Goal: Task Accomplishment & Management: Manage account settings

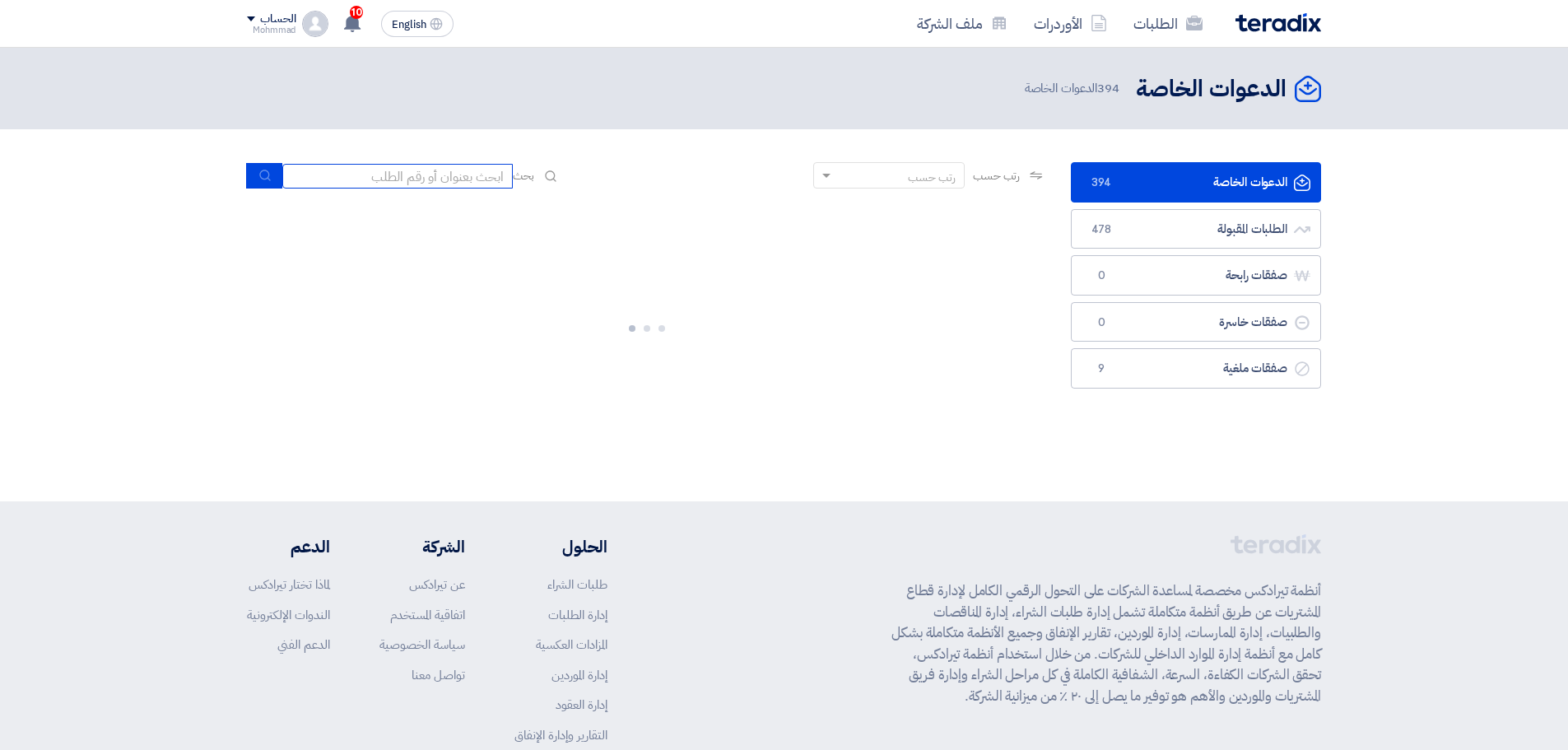
click at [362, 176] on input at bounding box center [398, 176] width 230 height 24
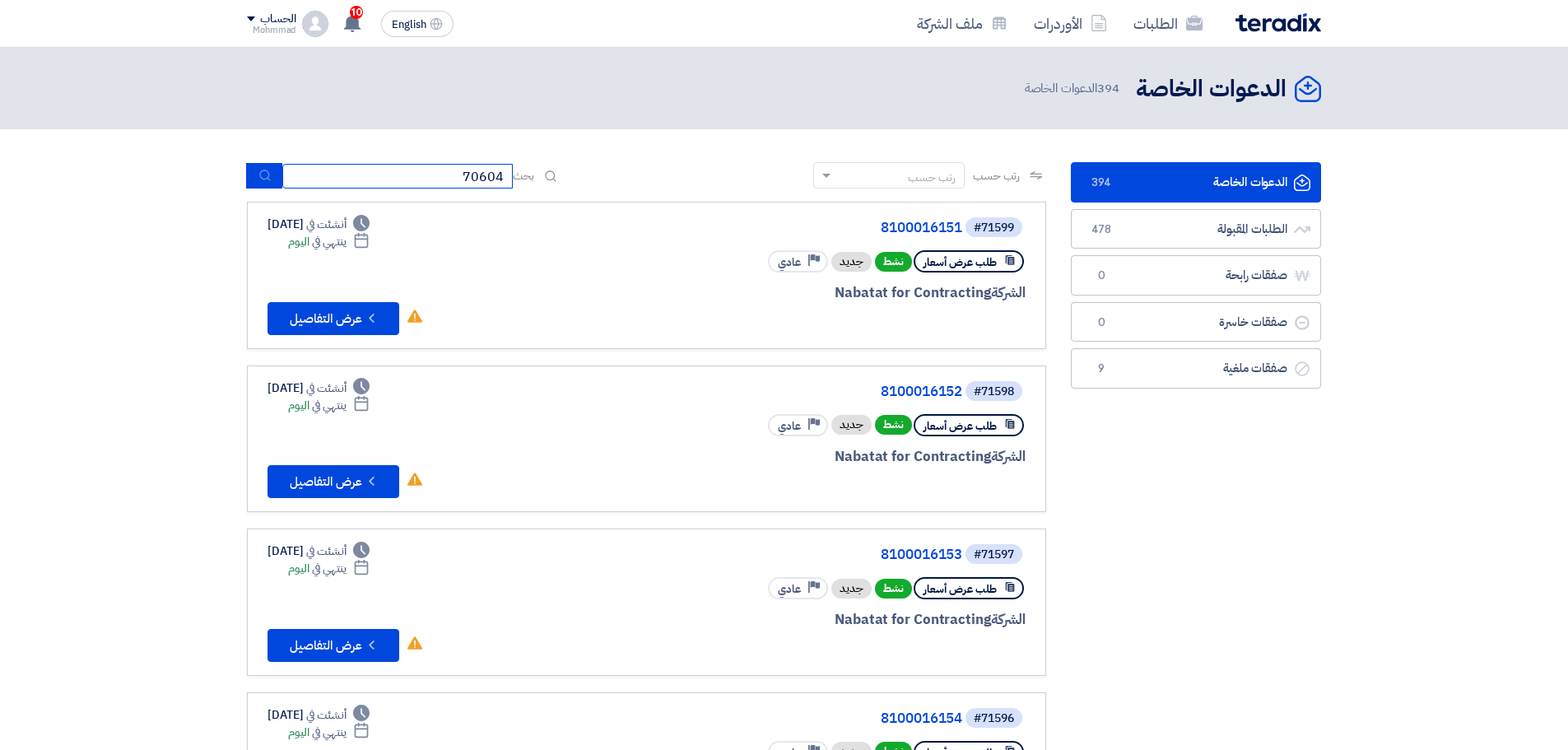
type input "70604"
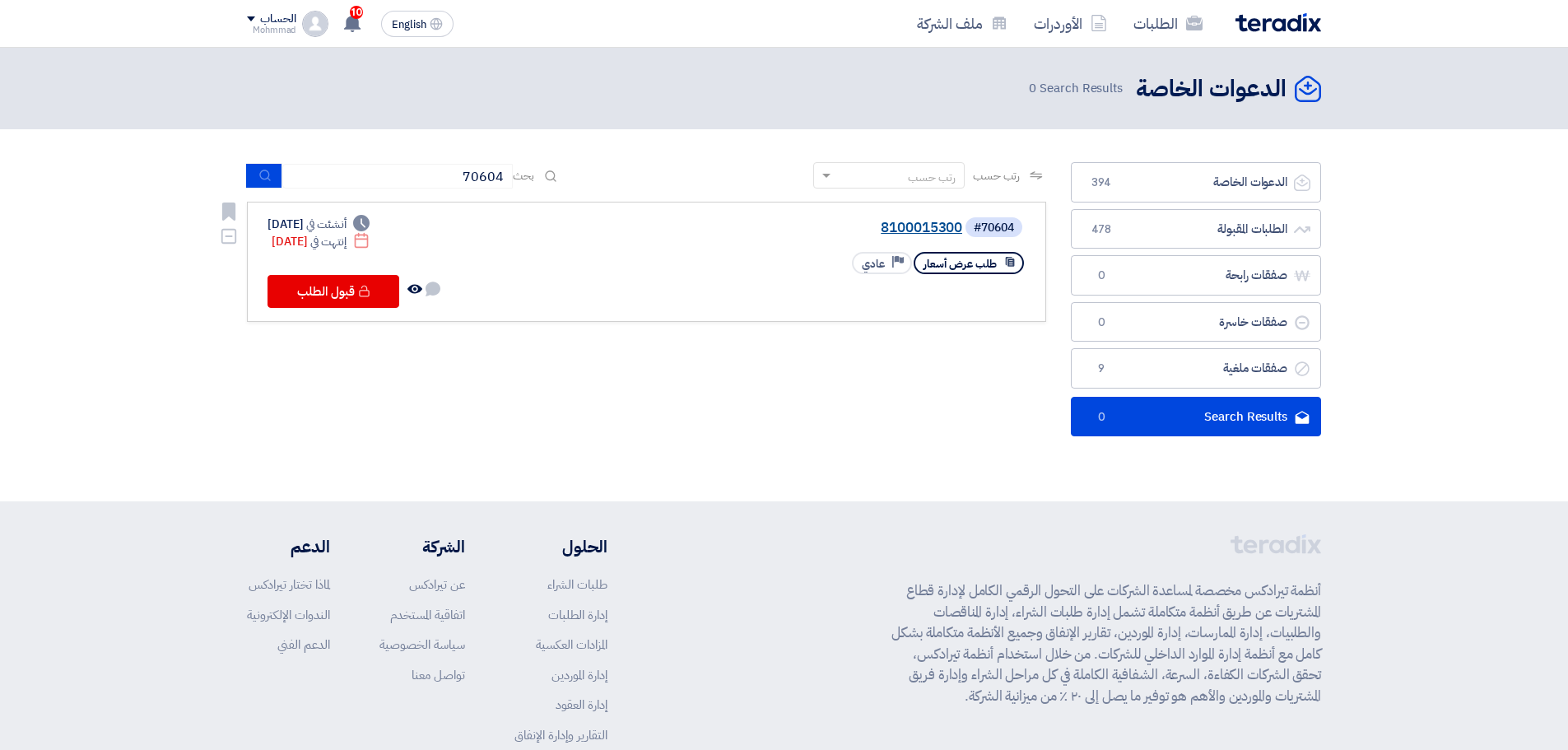
click at [896, 222] on link "8100015300" at bounding box center [798, 228] width 330 height 15
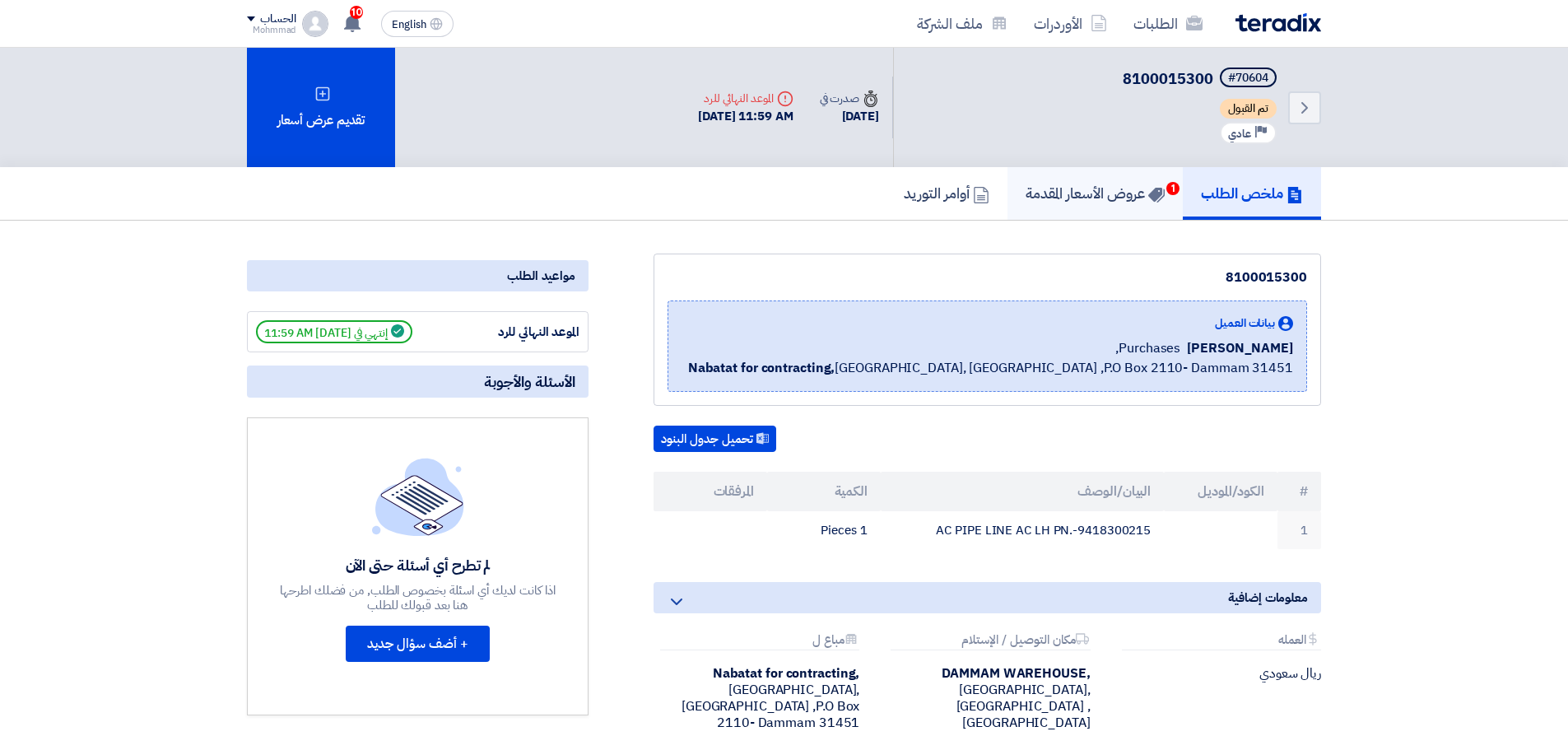
click at [1090, 181] on link "عروض الأسعار المقدمة 1" at bounding box center [1095, 193] width 176 height 53
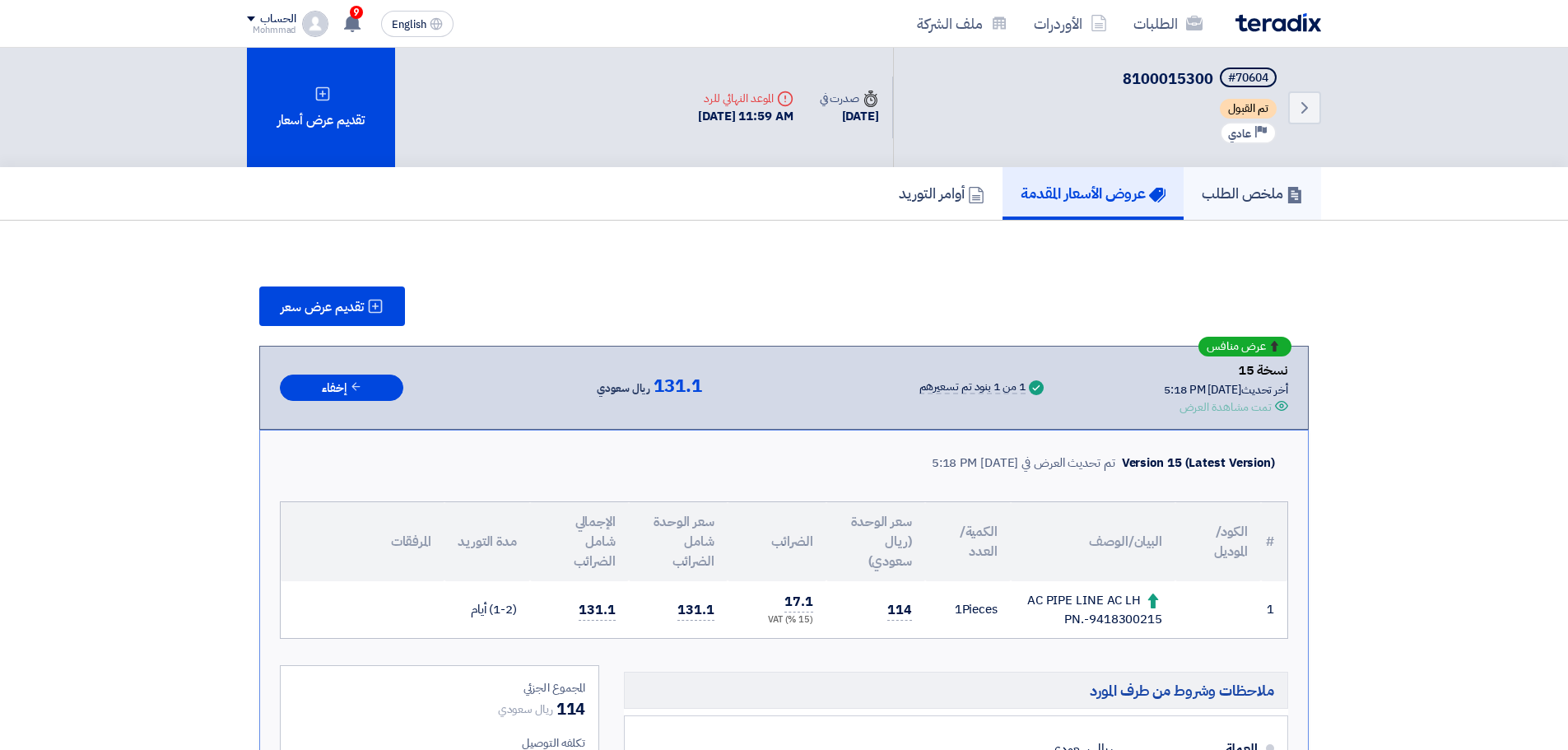
click at [1238, 197] on h5 "ملخص الطلب" at bounding box center [1252, 193] width 101 height 19
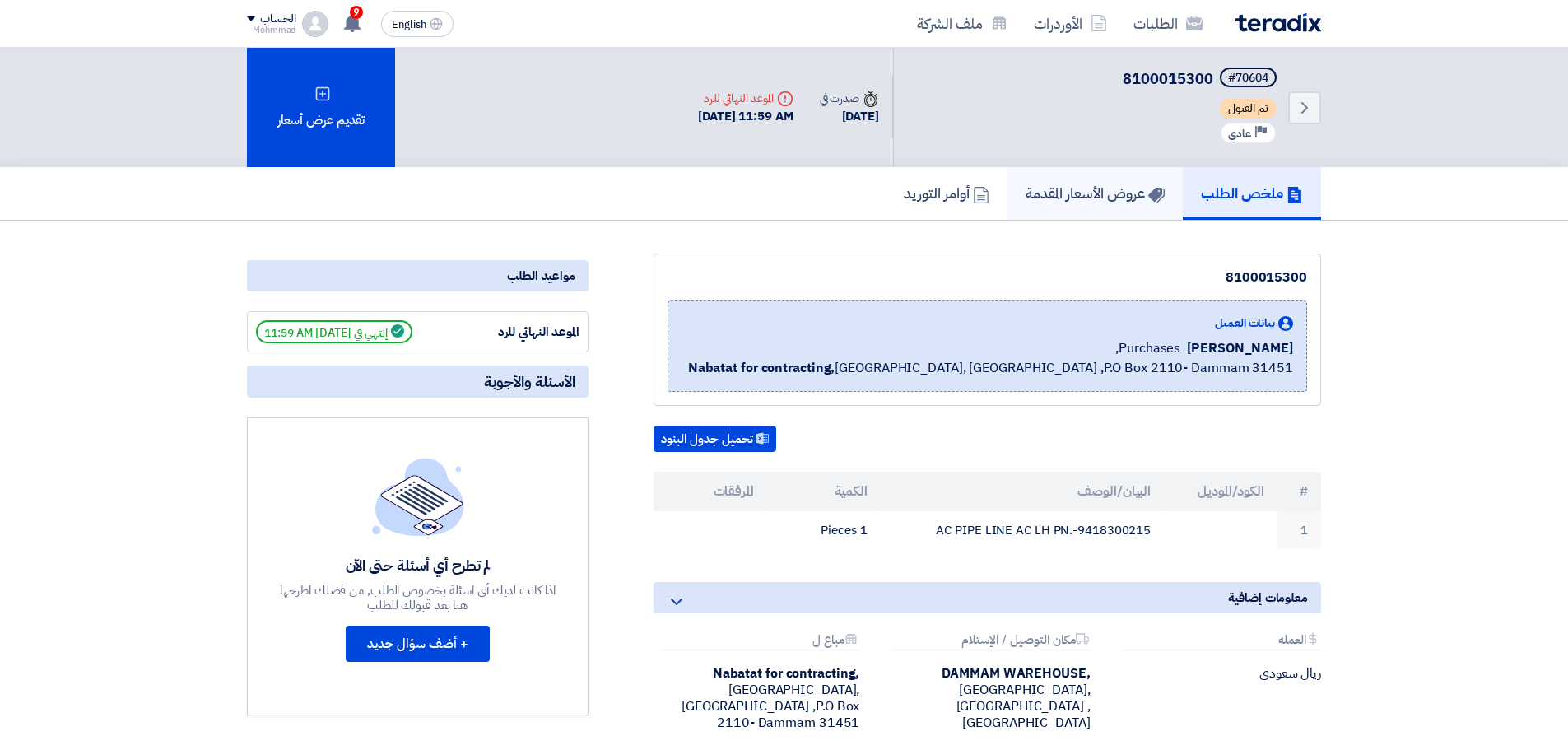
click at [1132, 199] on h5 "عروض الأسعار المقدمة" at bounding box center [1095, 193] width 139 height 19
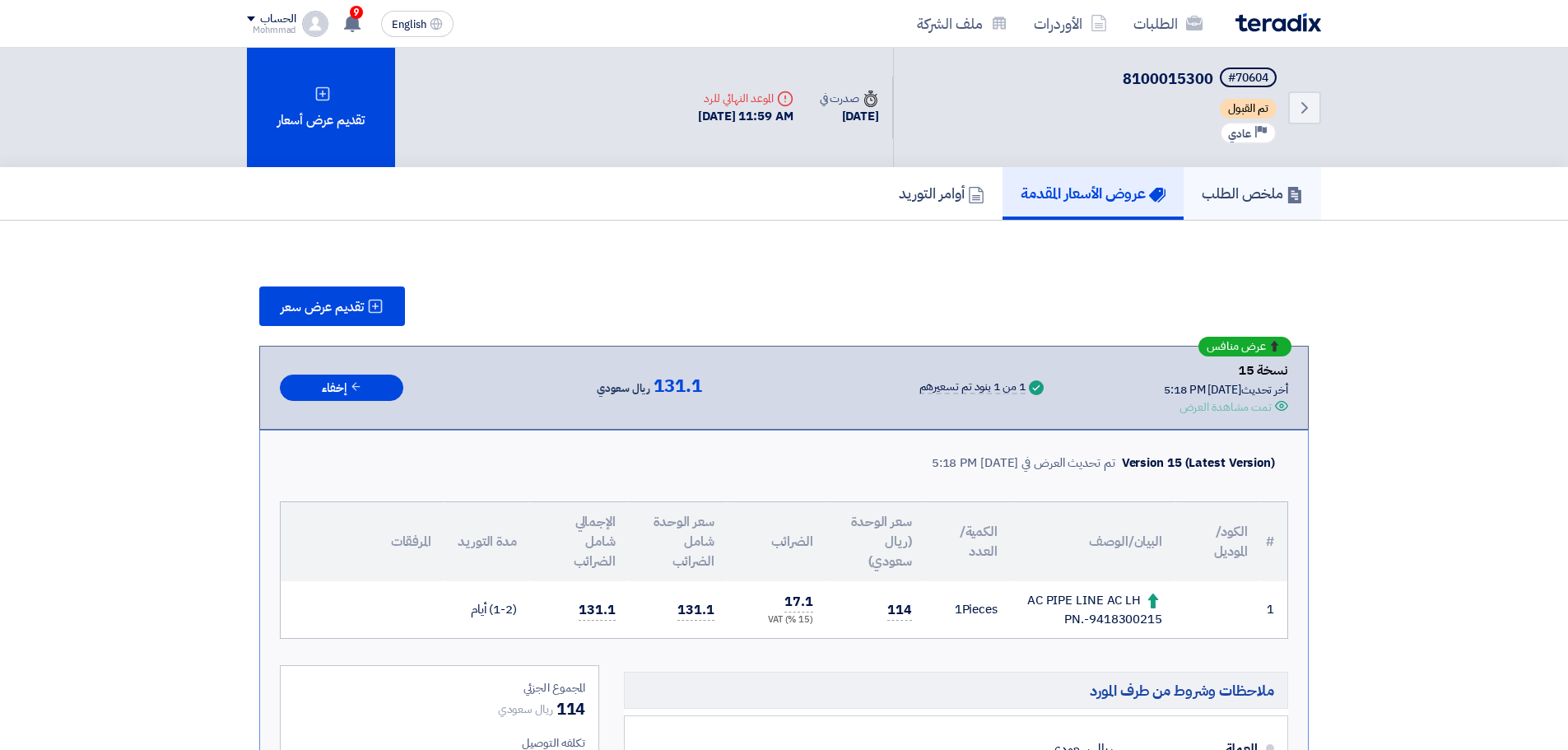
click at [1233, 193] on h5 "ملخص الطلب" at bounding box center [1252, 193] width 101 height 19
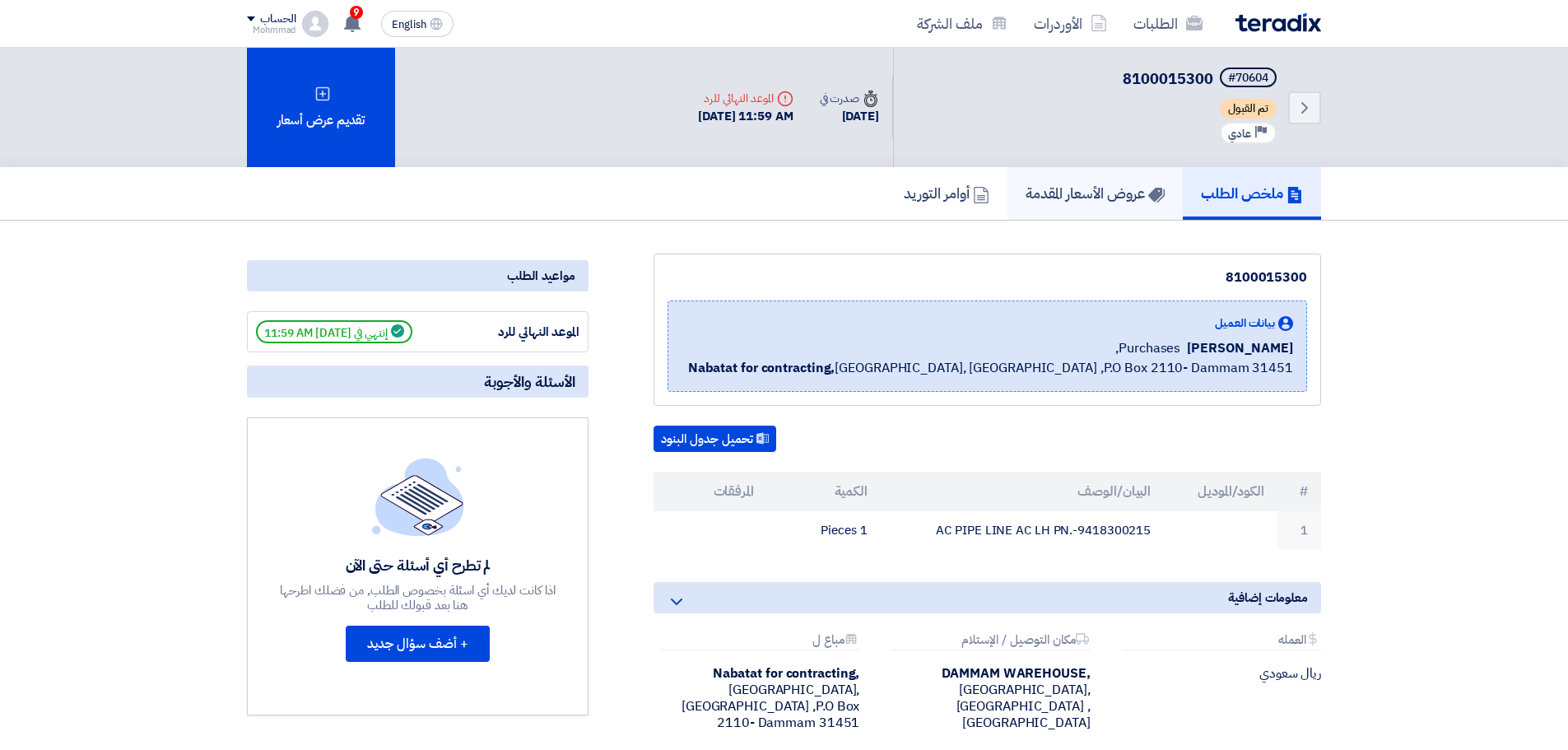
click at [1099, 203] on h5 "عروض الأسعار المقدمة" at bounding box center [1095, 193] width 139 height 19
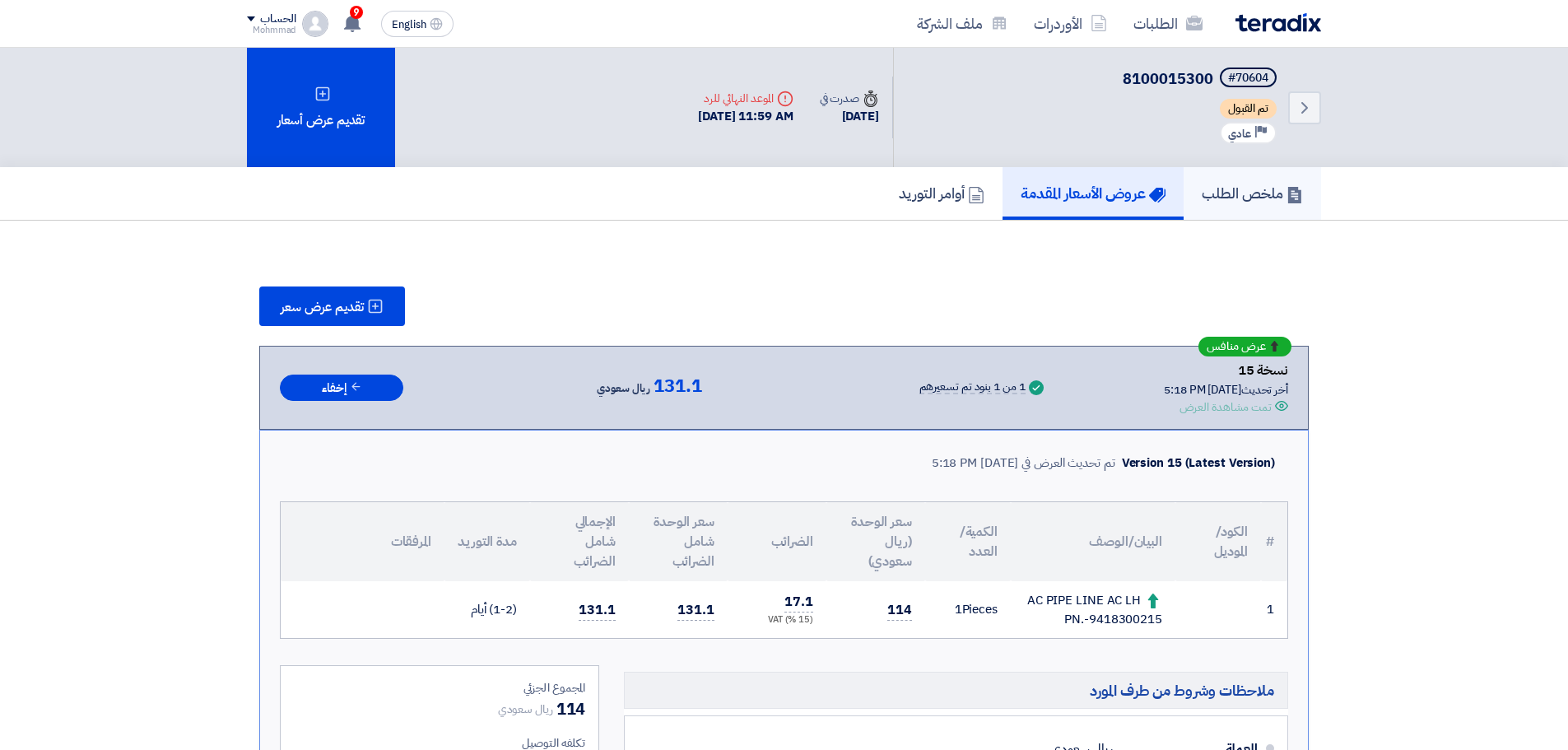
click at [1234, 196] on h5 "ملخص الطلب" at bounding box center [1252, 193] width 101 height 19
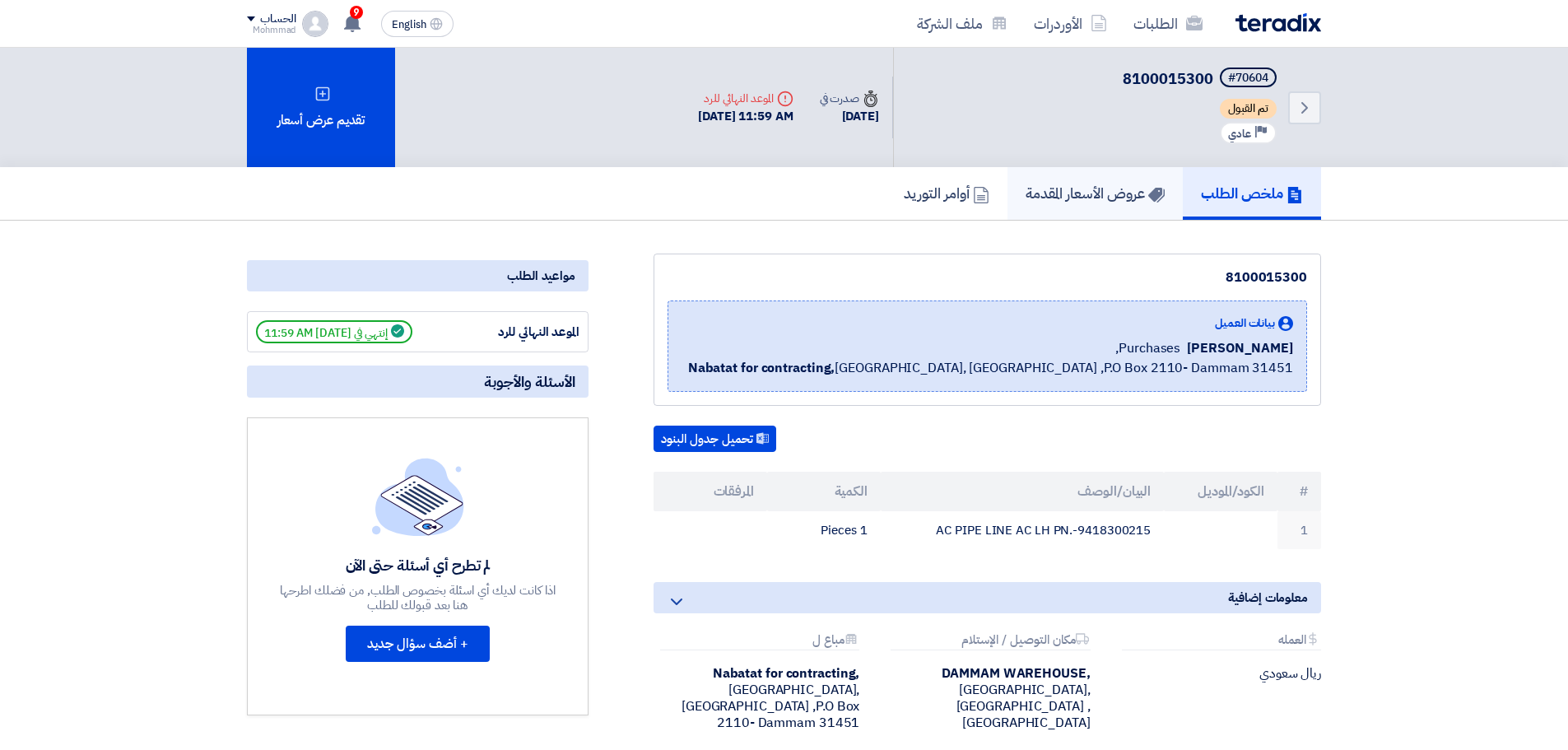
click at [1082, 197] on h5 "عروض الأسعار المقدمة" at bounding box center [1095, 193] width 139 height 19
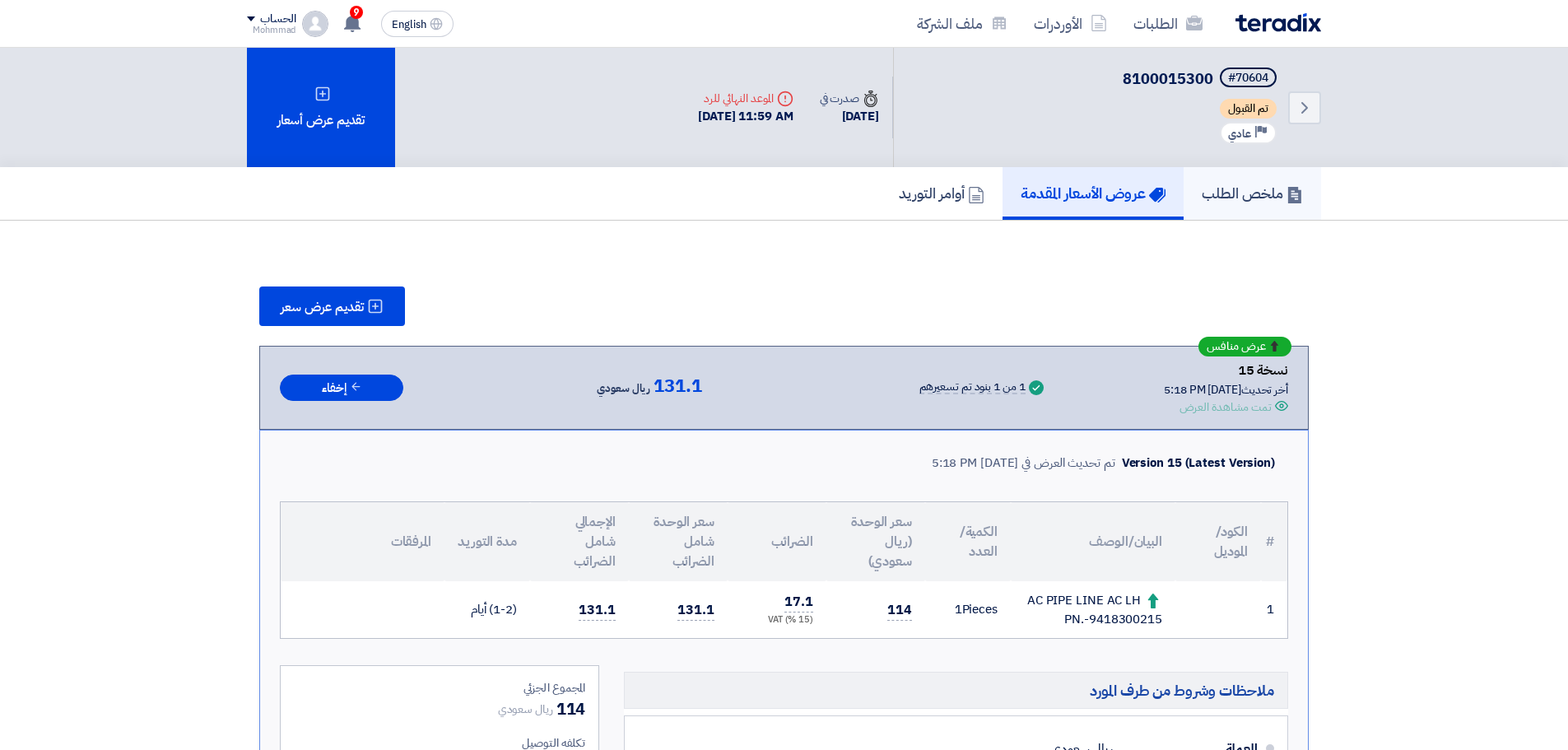
click at [1260, 195] on h5 "ملخص الطلب" at bounding box center [1252, 193] width 101 height 19
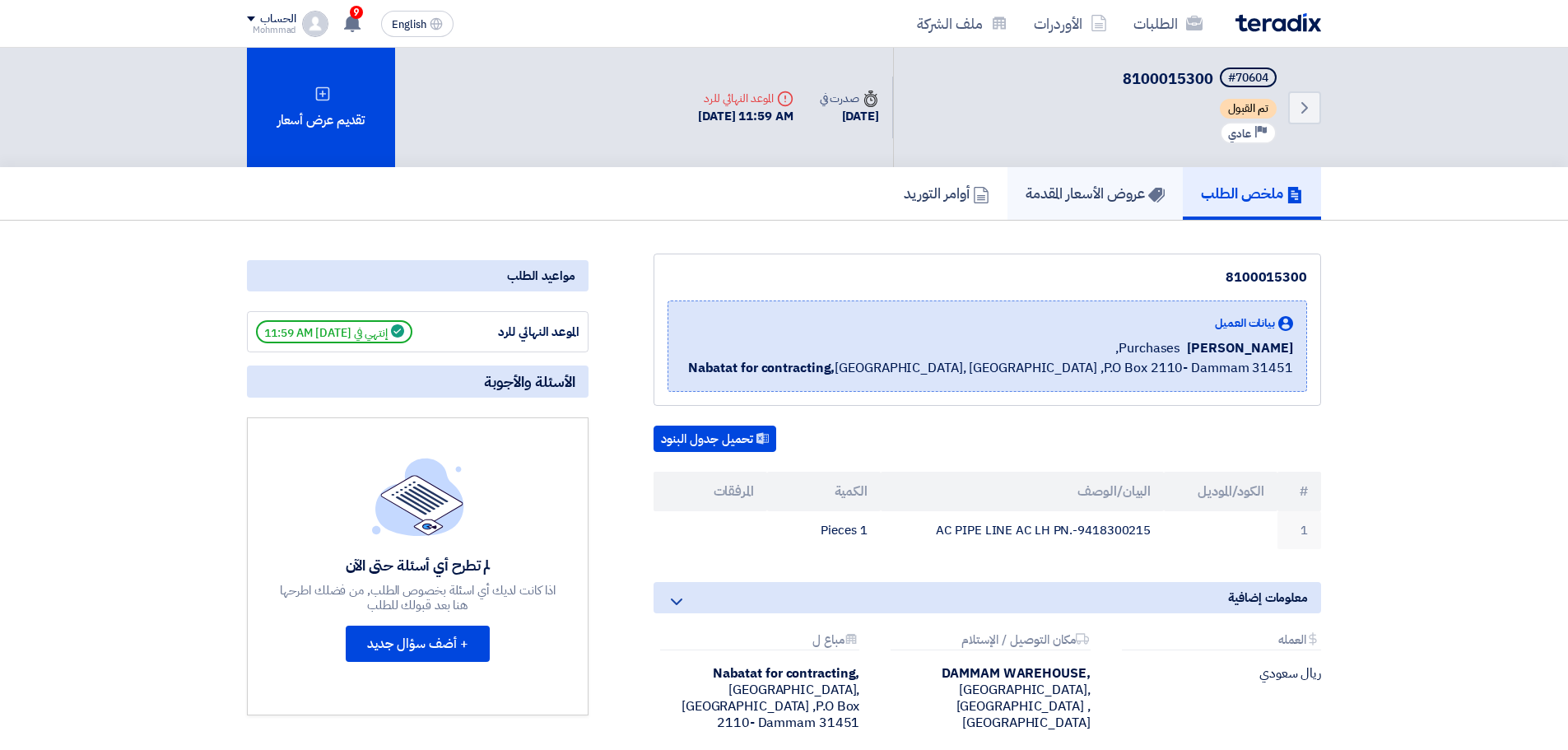
click at [1111, 202] on h5 "عروض الأسعار المقدمة" at bounding box center [1095, 193] width 139 height 19
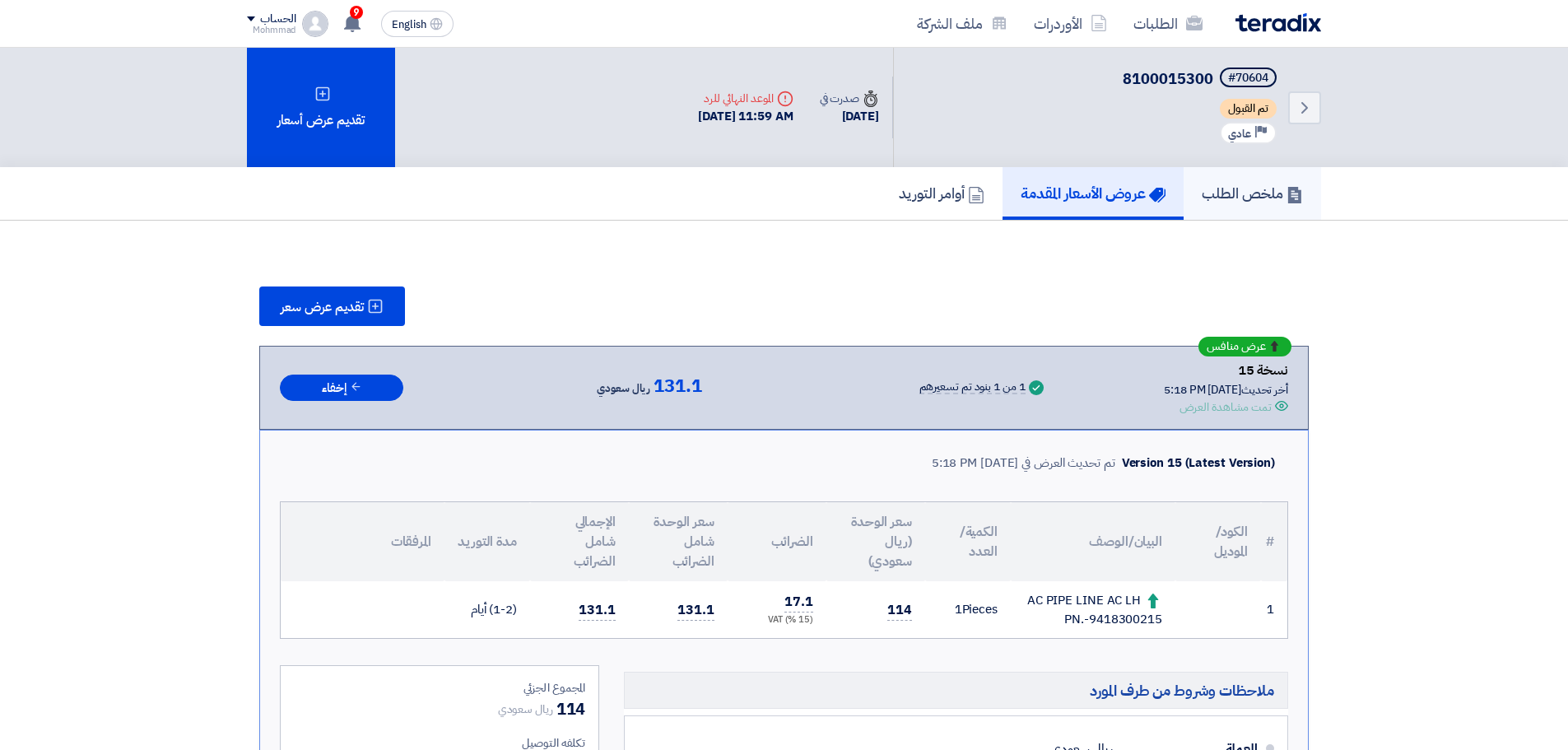
click at [1227, 193] on h5 "ملخص الطلب" at bounding box center [1252, 193] width 101 height 19
